Goal: Check status: Check status

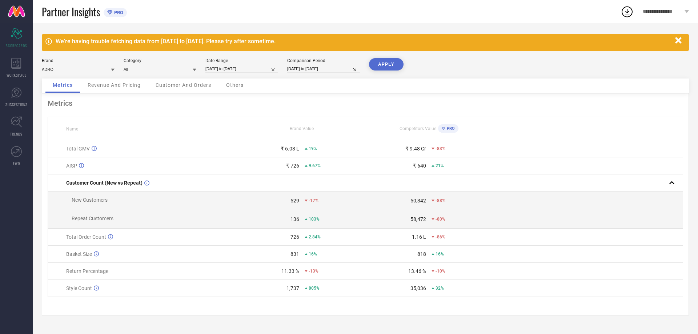
click at [678, 41] on icon "button" at bounding box center [678, 40] width 6 height 6
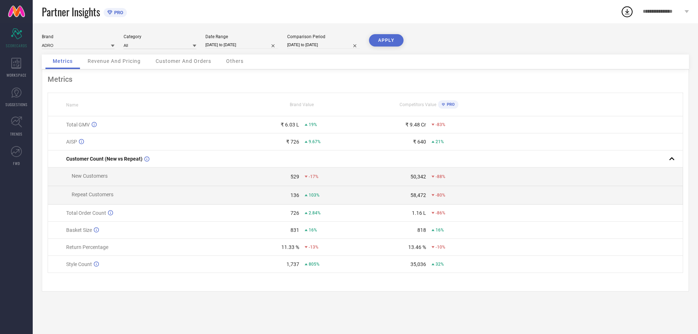
click at [223, 45] on input "[DATE] to [DATE]" at bounding box center [241, 45] width 73 height 8
select select "8"
select select "2025"
select select "9"
select select "2025"
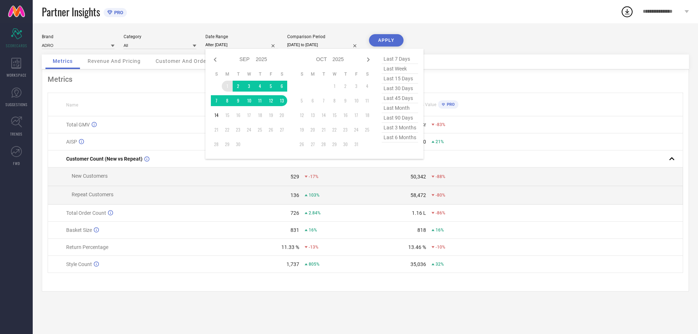
click at [226, 87] on td "1" at bounding box center [227, 86] width 11 height 11
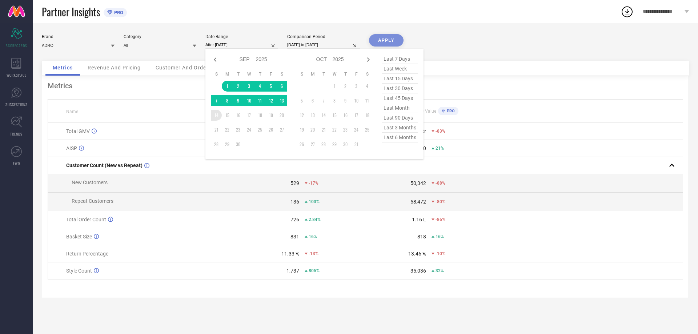
type input "[DATE] to [DATE]"
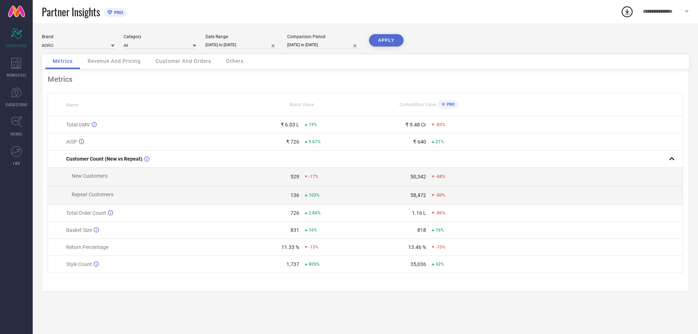
click at [385, 39] on button "APPLY" at bounding box center [386, 40] width 35 height 12
